Goal: Check status

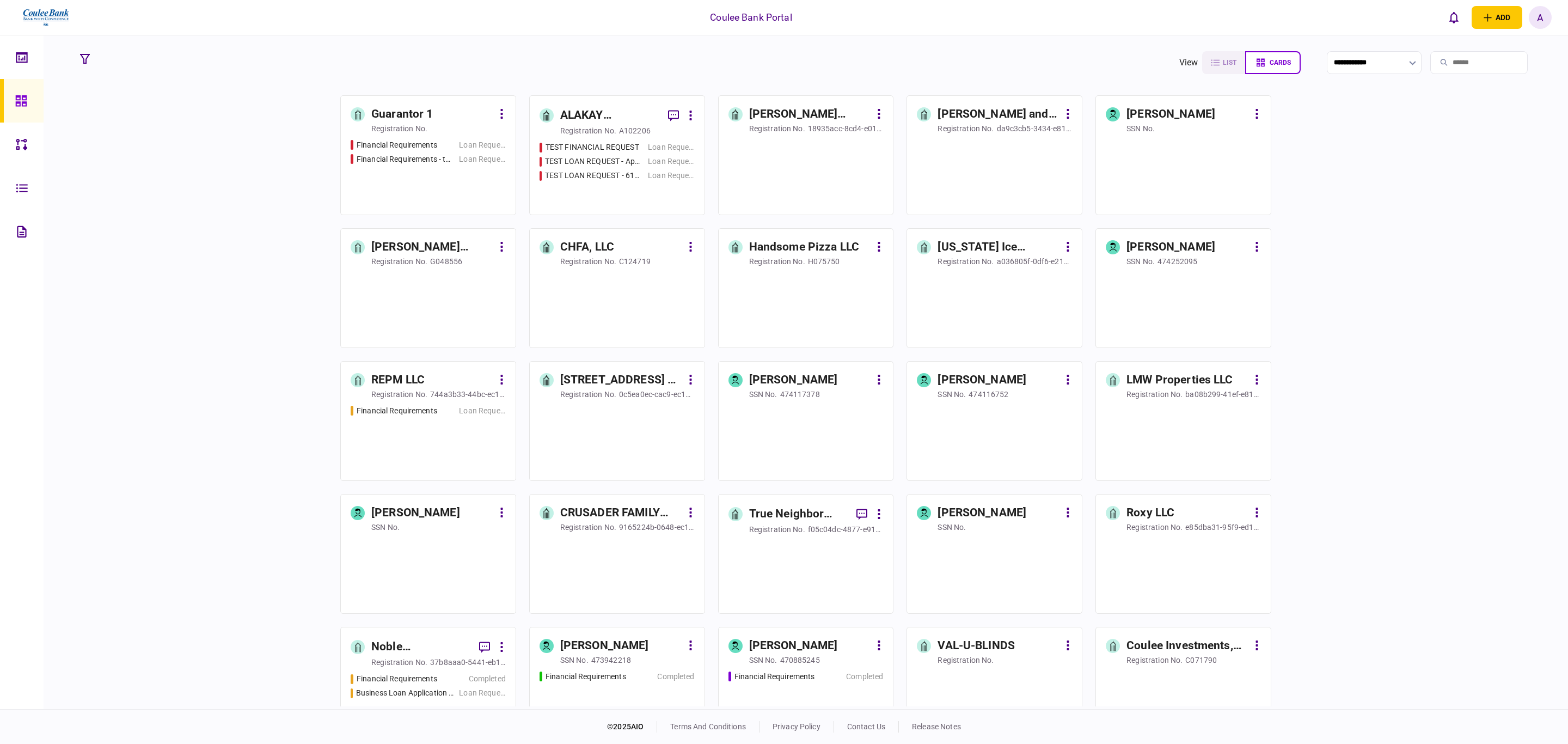
click at [611, 165] on div "TEST LOAN REQUEST - App #9999" at bounding box center [593, 161] width 97 height 12
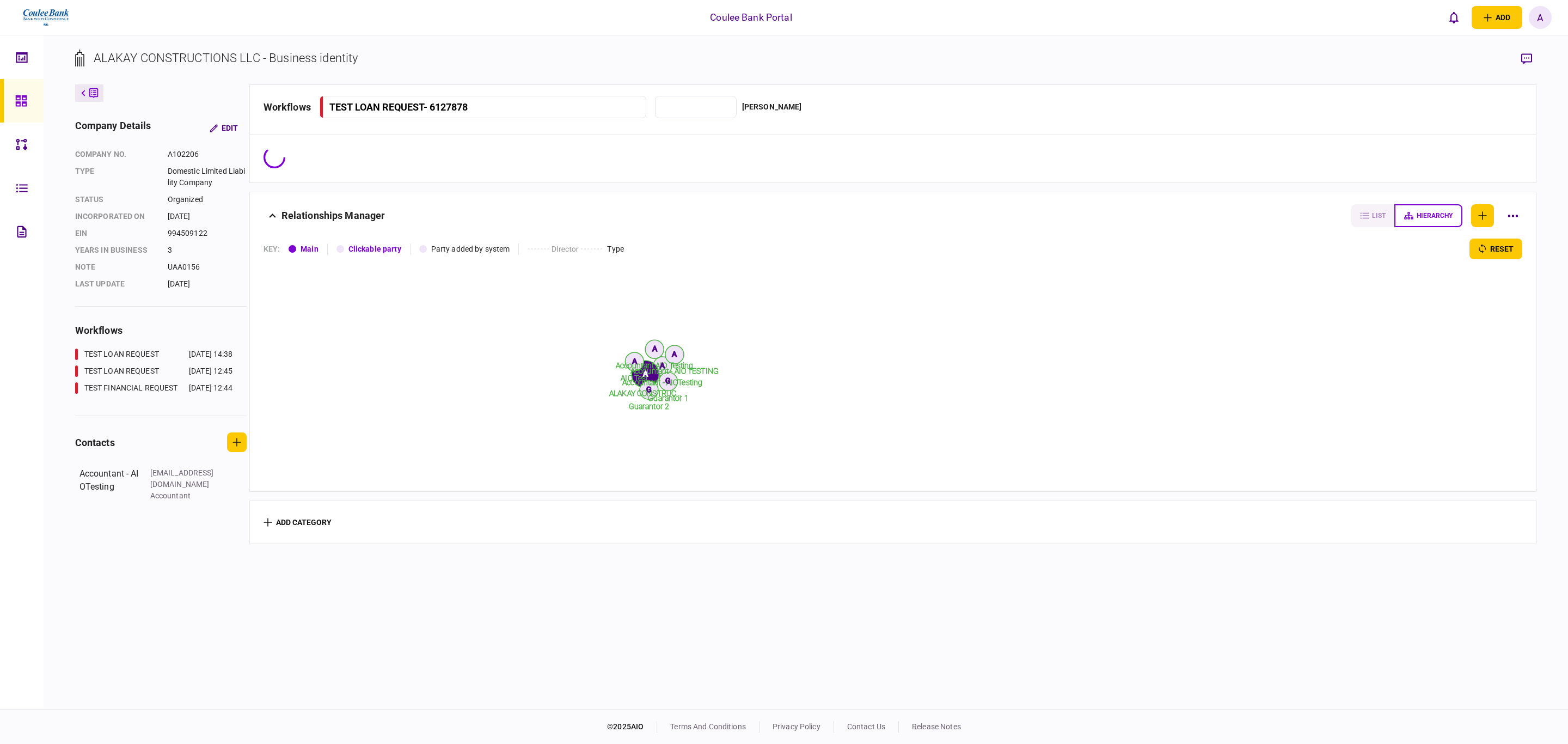
type input "**********"
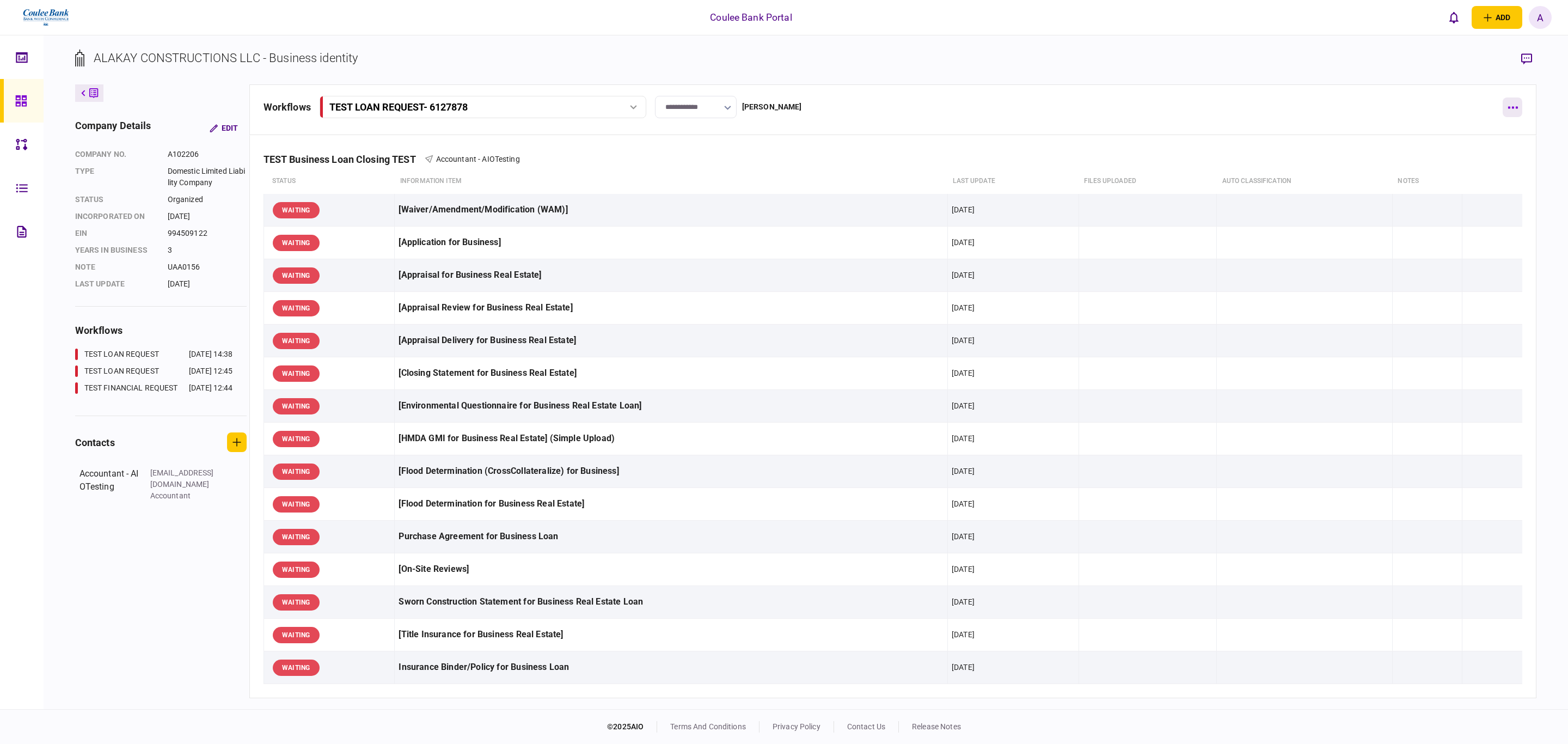
click at [1514, 104] on button "button" at bounding box center [1512, 107] width 19 height 19
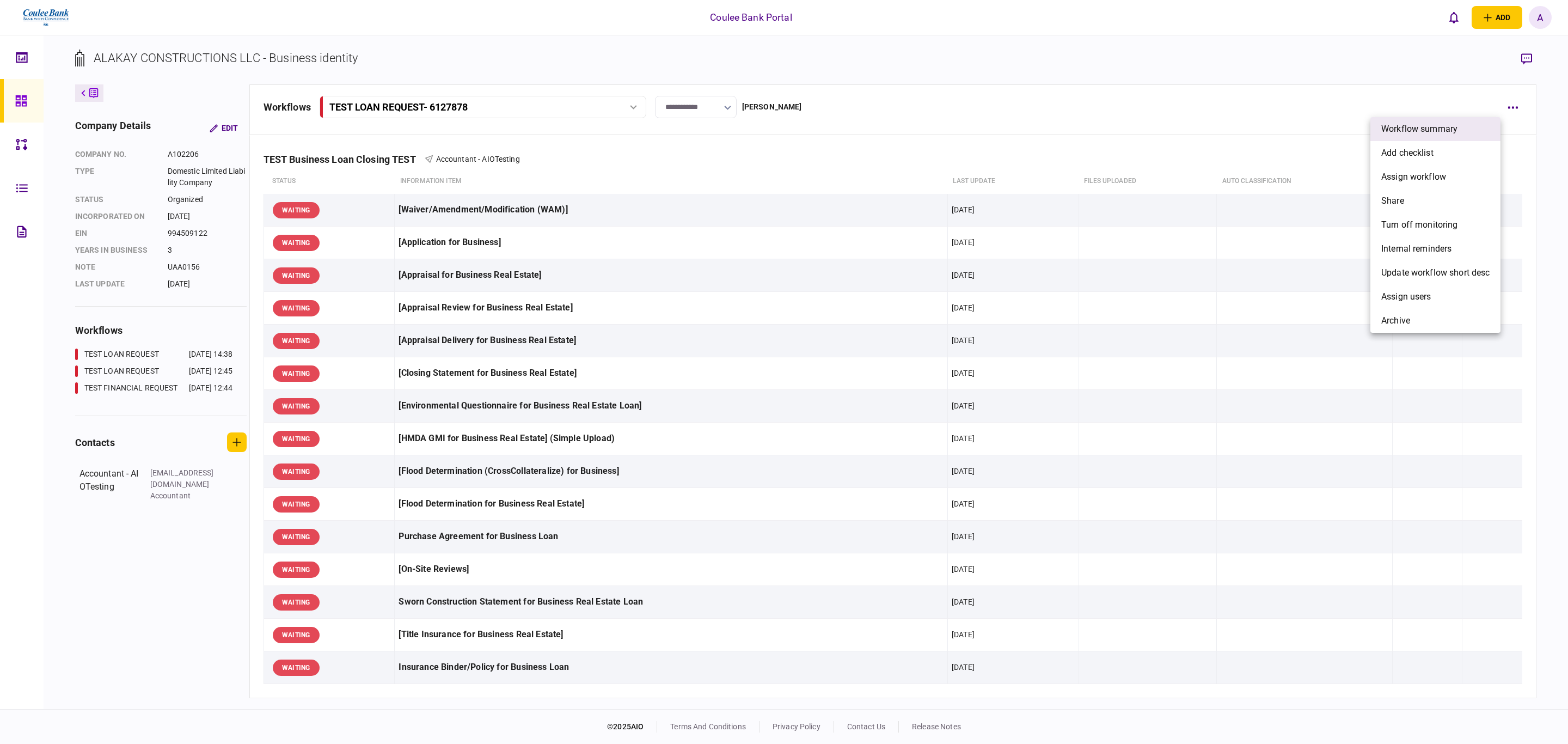
click at [1434, 129] on span "Workflow summary" at bounding box center [1419, 129] width 76 height 13
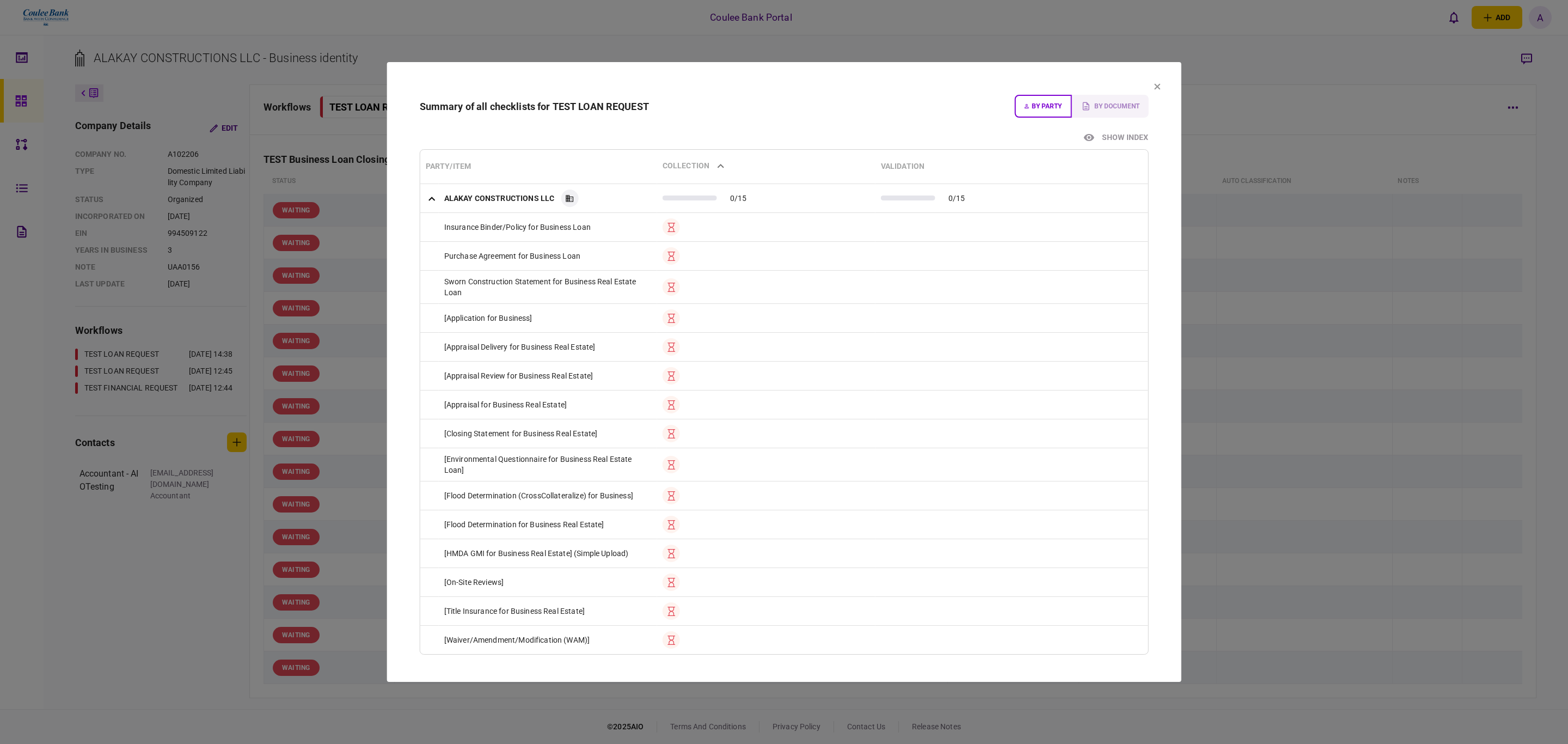
click at [1110, 131] on div "Show index" at bounding box center [1125, 136] width 46 height 12
click at [1083, 136] on icon "preview main file" at bounding box center [1089, 136] width 11 height 8
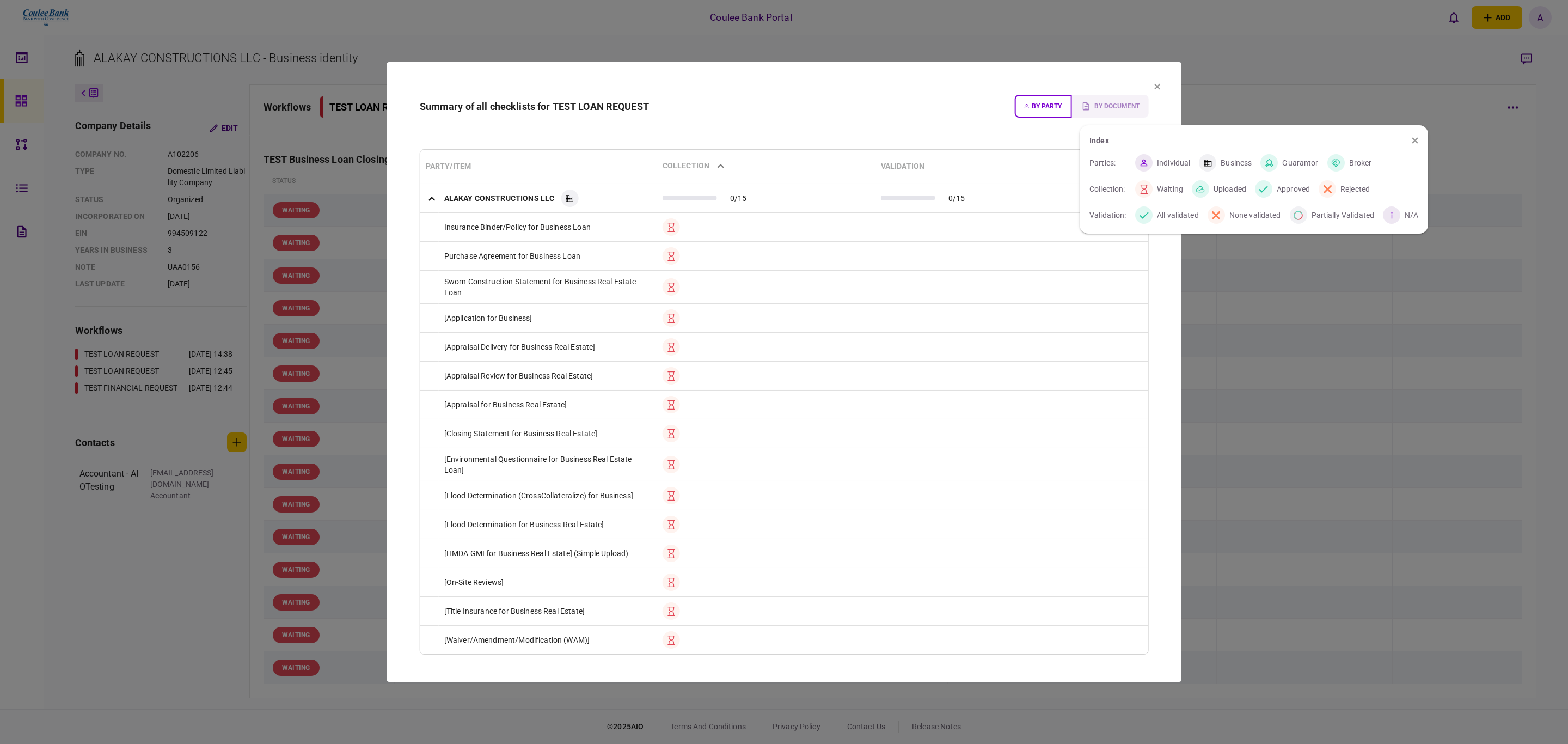
click at [1116, 127] on div "Index Parties: Individual Business Guarantor Broker Collection: Waiting Uploade…" at bounding box center [1254, 180] width 348 height 109
click at [1155, 87] on div at bounding box center [784, 372] width 1568 height 744
